Goal: Check status

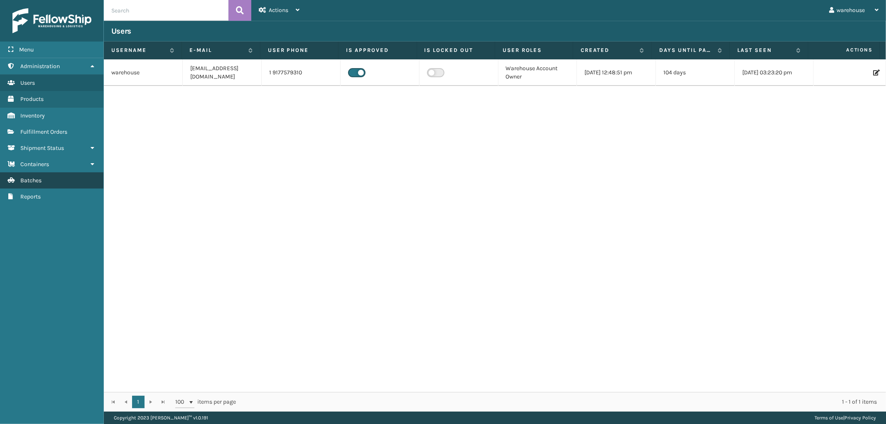
click at [66, 180] on link "Batches" at bounding box center [51, 180] width 103 height 16
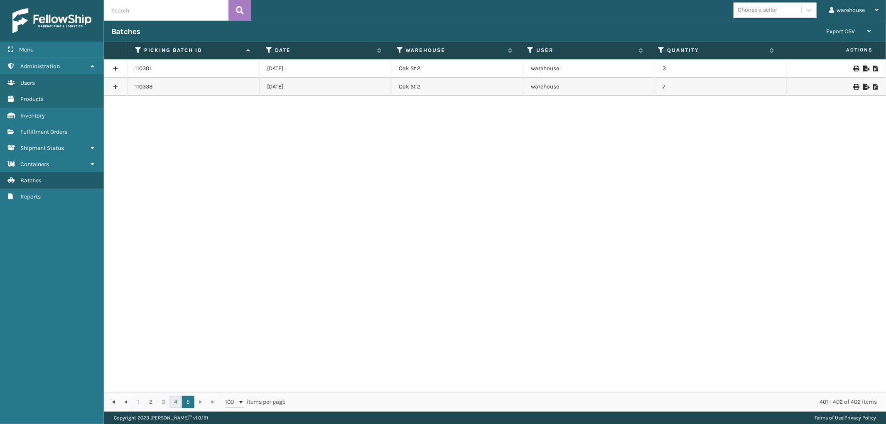
click at [176, 402] on link "4" at bounding box center [175, 402] width 12 height 12
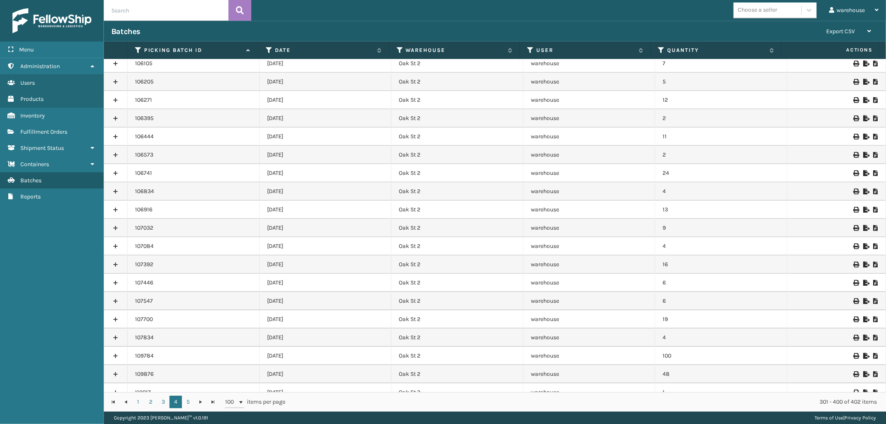
scroll to position [1494, 0]
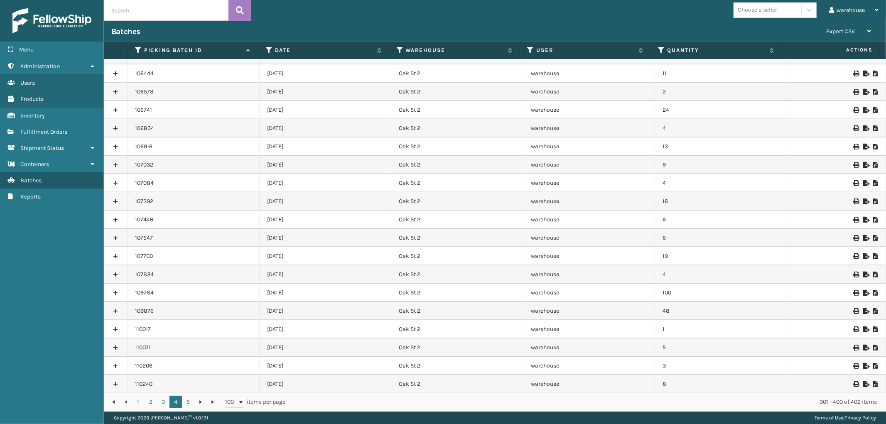
click at [853, 345] on icon at bounding box center [855, 348] width 5 height 6
click at [873, 381] on icon at bounding box center [875, 384] width 5 height 6
click at [873, 346] on icon at bounding box center [875, 348] width 5 height 6
click at [873, 326] on icon at bounding box center [875, 329] width 5 height 6
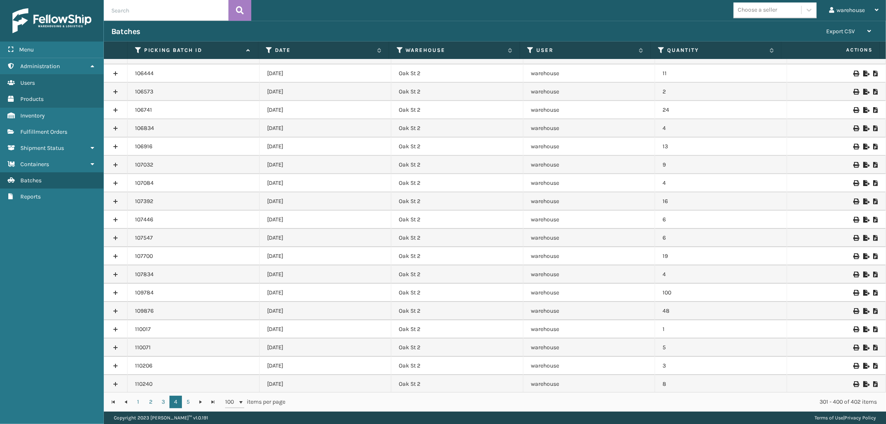
click at [853, 327] on icon at bounding box center [855, 329] width 5 height 6
